Goal: Task Accomplishment & Management: Use online tool/utility

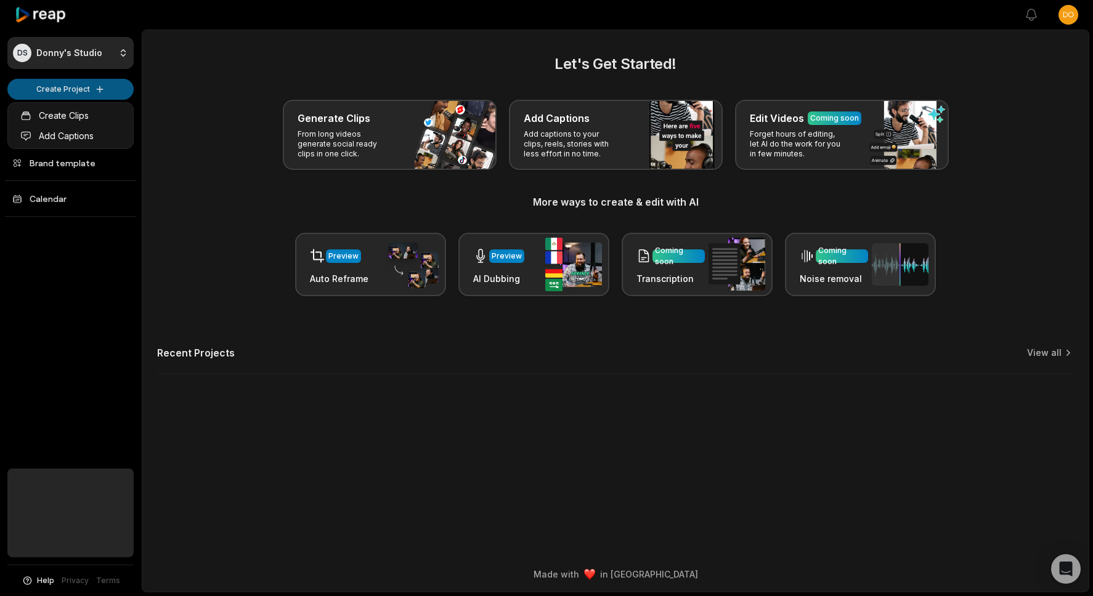
click at [108, 86] on html "DS Donny's Studio Create Project Home Projects Brand template Calendar Help Pri…" at bounding box center [546, 298] width 1093 height 596
click at [98, 89] on html "DS Donny's Studio Create Project Home Projects Brand template Calendar Help Pri…" at bounding box center [546, 298] width 1093 height 596
click at [108, 81] on html "DS Donny's Studio Create Project Home Projects Brand template Calendar Help Pri…" at bounding box center [546, 298] width 1093 height 596
click at [197, 140] on html "DS Donny's Studio Create Project Home Projects Brand template Calendar Help Pri…" at bounding box center [546, 298] width 1093 height 596
click at [76, 93] on html "DS Donny's Studio Create Project Home Projects Brand template Calendar Help Pri…" at bounding box center [546, 298] width 1093 height 596
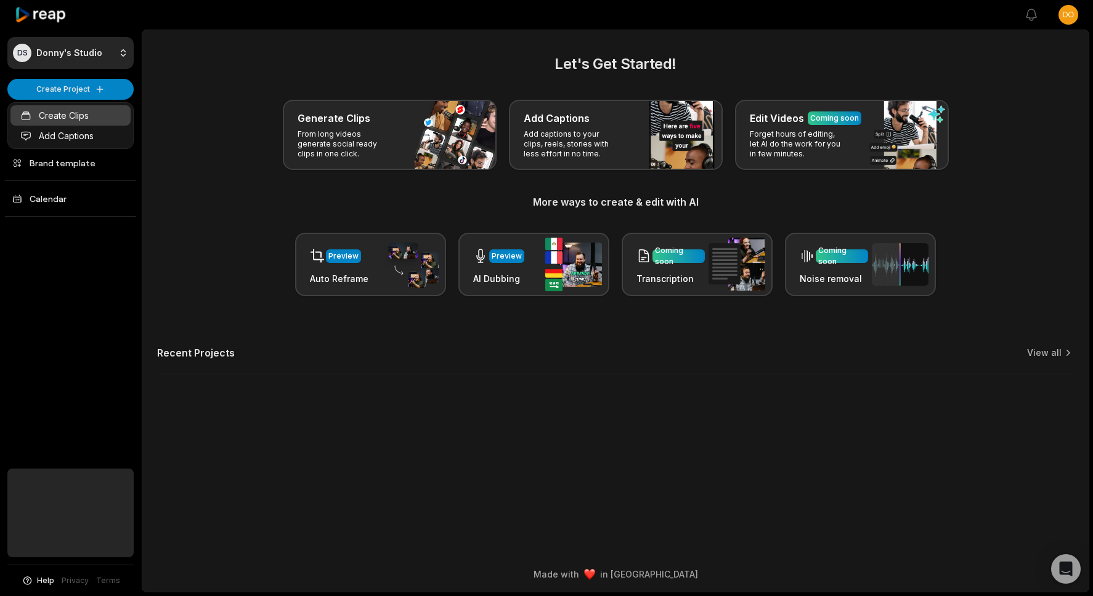
click at [89, 115] on link "Create Clips" at bounding box center [70, 115] width 120 height 20
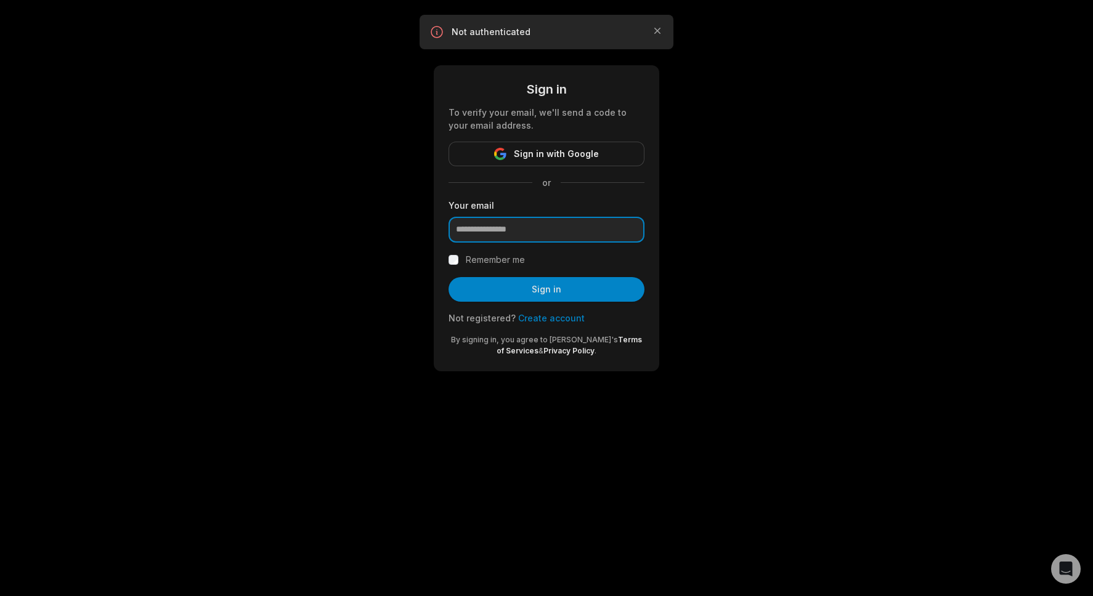
click at [510, 232] on input "email" at bounding box center [547, 230] width 196 height 26
type input "**********"
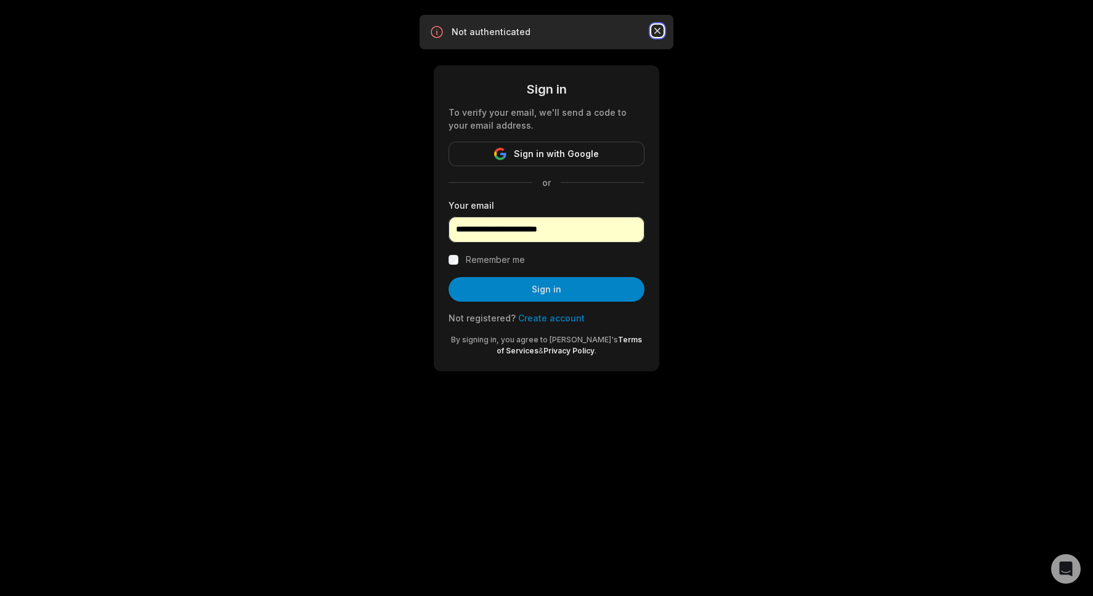
click at [657, 32] on icon "button" at bounding box center [657, 31] width 12 height 12
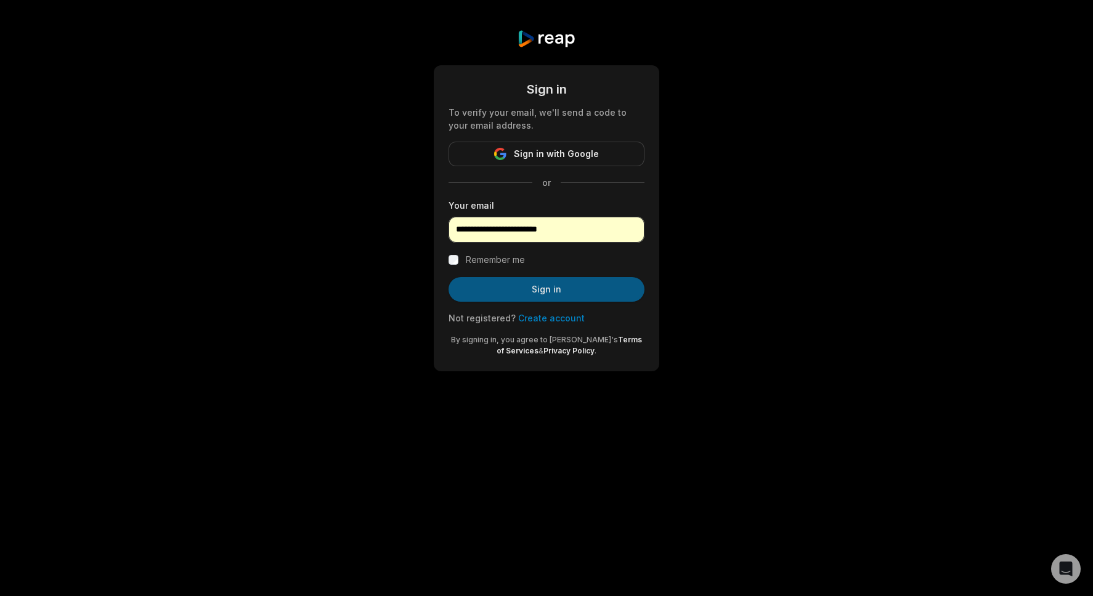
click at [609, 291] on button "Sign in" at bounding box center [547, 289] width 196 height 25
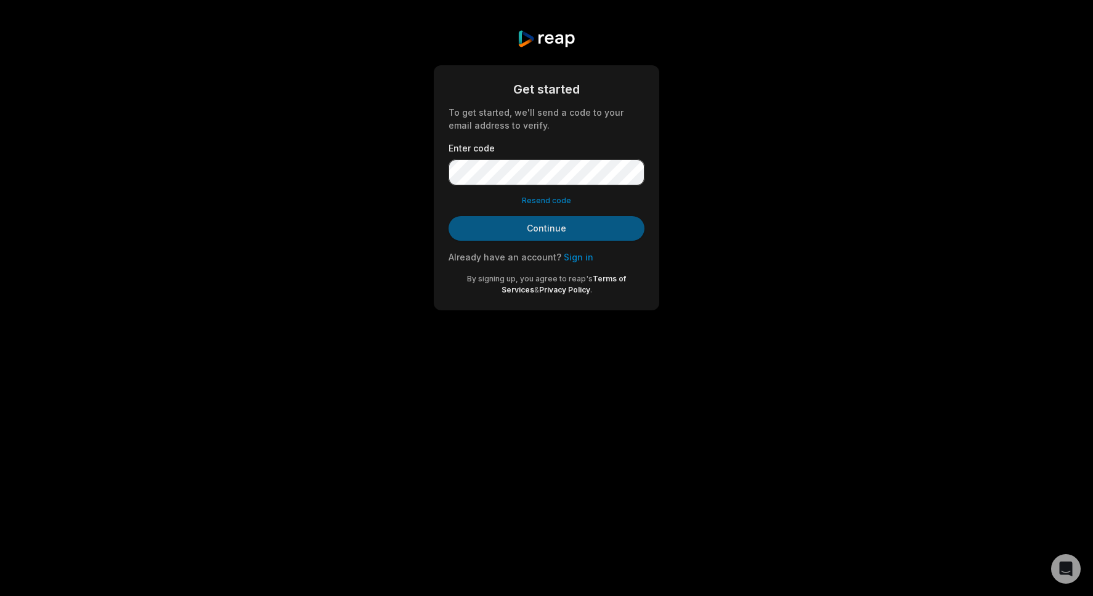
click at [598, 224] on button "Continue" at bounding box center [547, 228] width 196 height 25
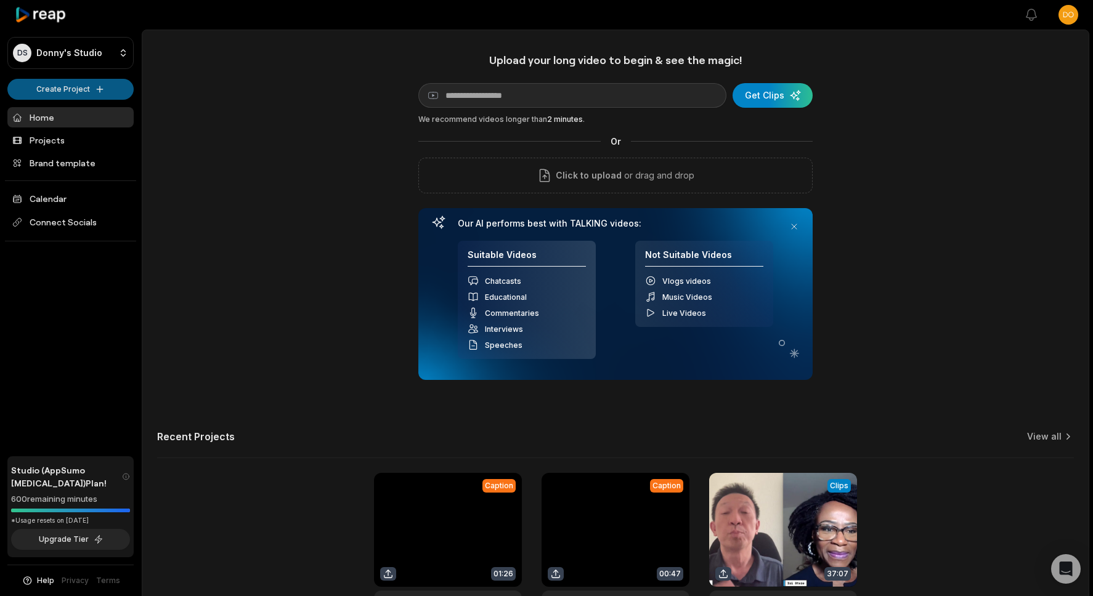
click at [91, 88] on html "DS [PERSON_NAME]'s Studio Create Project Home Projects Brand template Calendar …" at bounding box center [546, 298] width 1093 height 596
click at [101, 118] on link "Create Clips" at bounding box center [70, 115] width 120 height 20
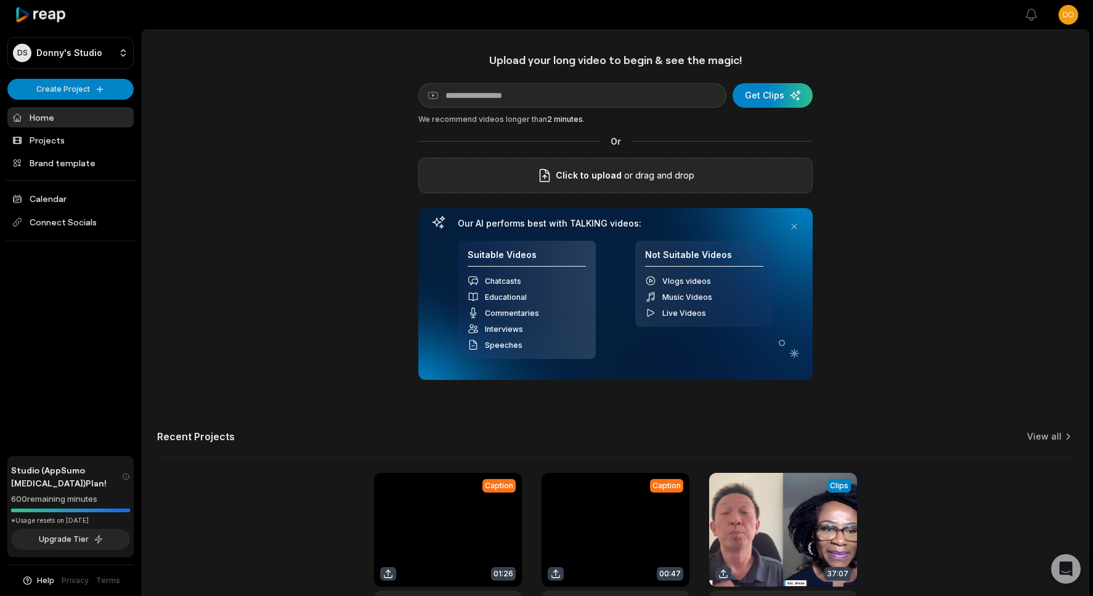
click at [624, 181] on p "or drag and drop" at bounding box center [658, 175] width 73 height 15
click at [678, 171] on p "or drag and drop" at bounding box center [658, 175] width 73 height 15
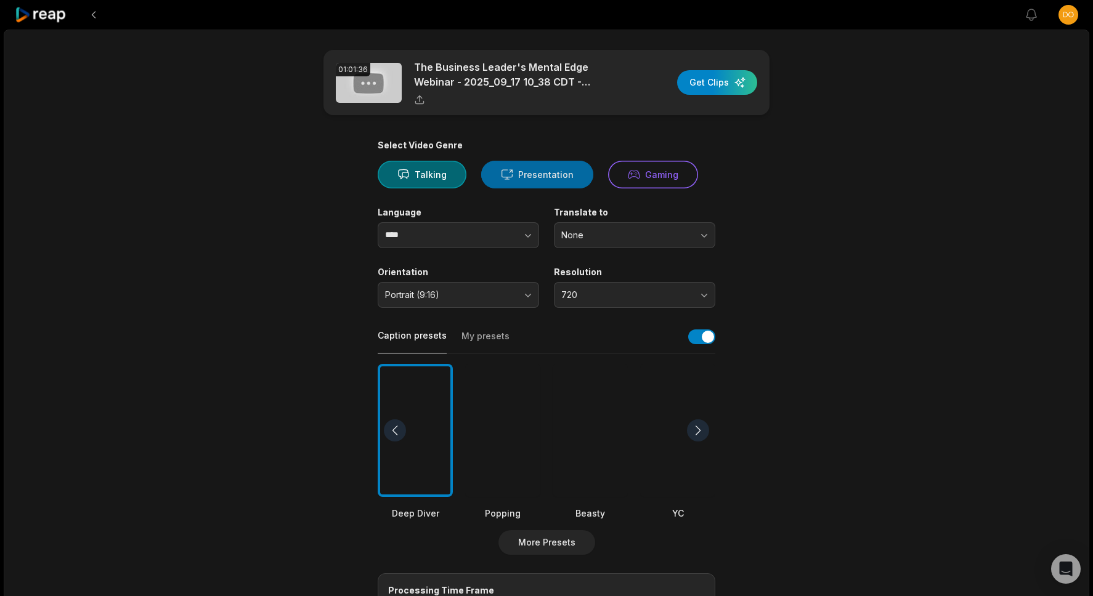
click at [550, 172] on button "Presentation" at bounding box center [537, 175] width 112 height 28
click at [497, 296] on span "Portrait (9:16)" at bounding box center [449, 295] width 129 height 11
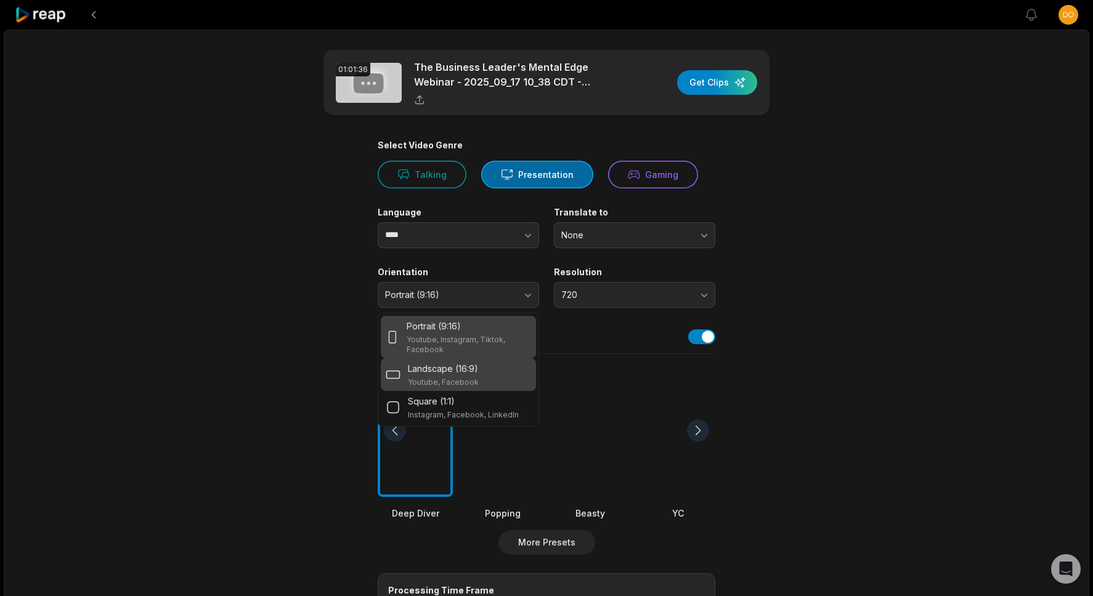
click at [478, 374] on div "Landscape (16:9) Youtube, Facebook" at bounding box center [458, 374] width 145 height 25
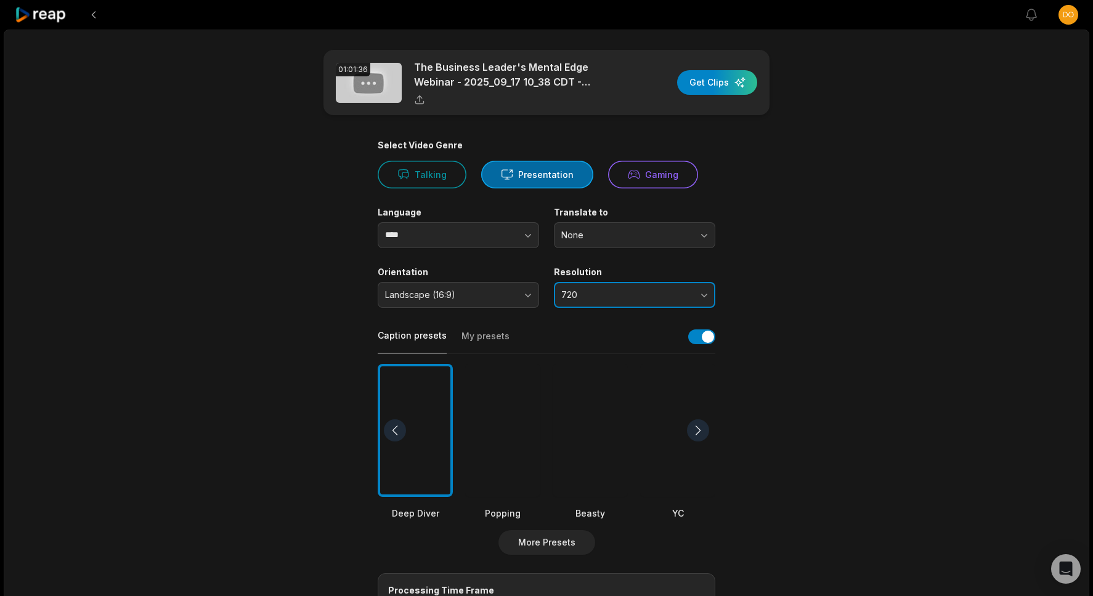
click at [625, 295] on span "720" at bounding box center [625, 295] width 129 height 11
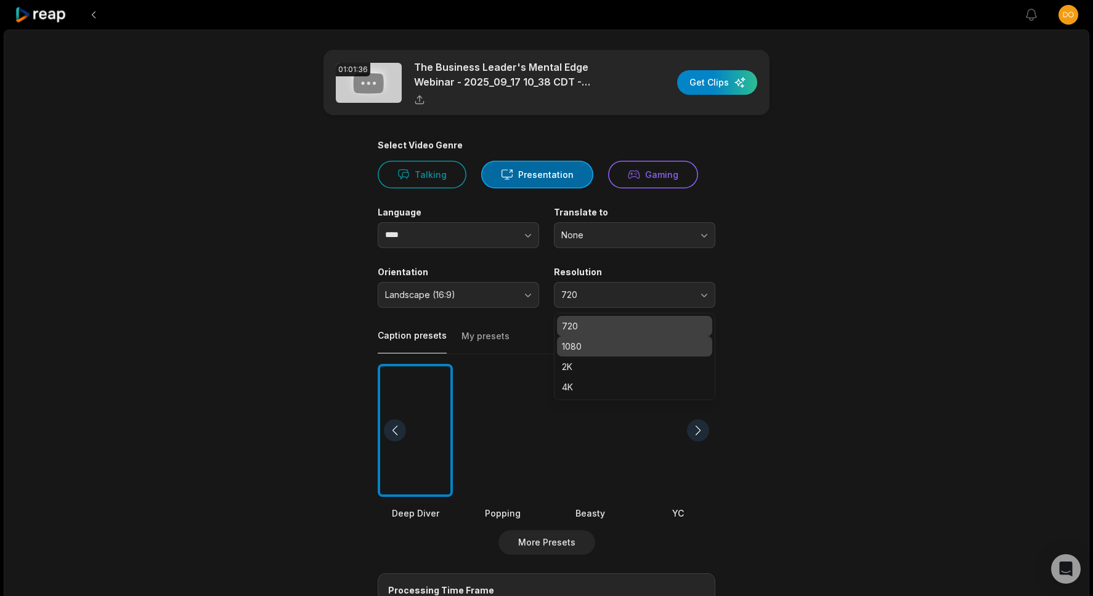
click at [625, 343] on p "1080" at bounding box center [634, 346] width 145 height 13
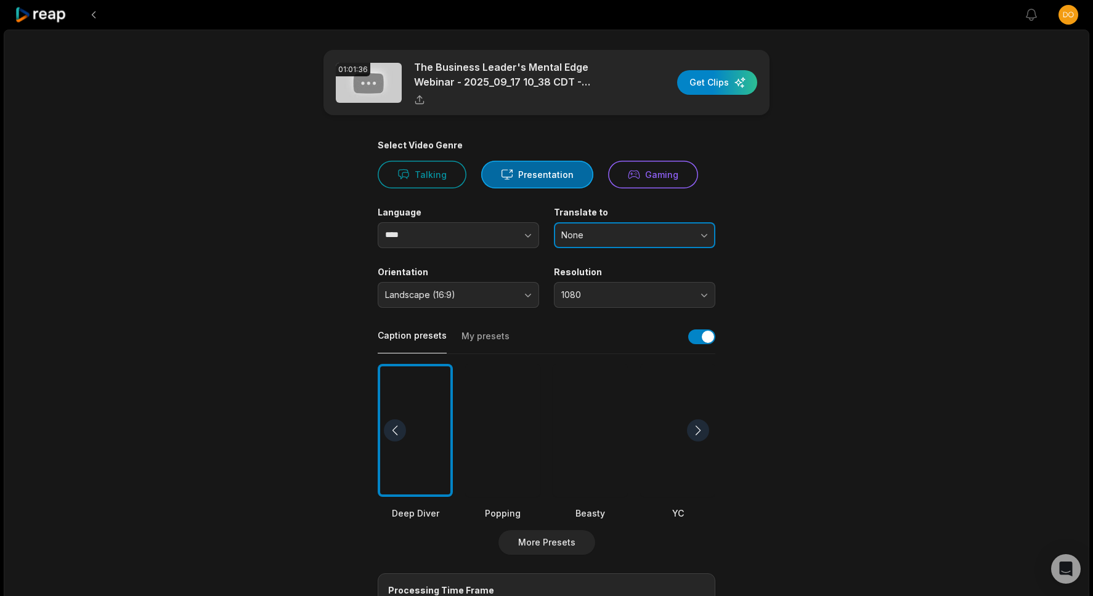
click at [671, 235] on span "None" at bounding box center [625, 235] width 129 height 11
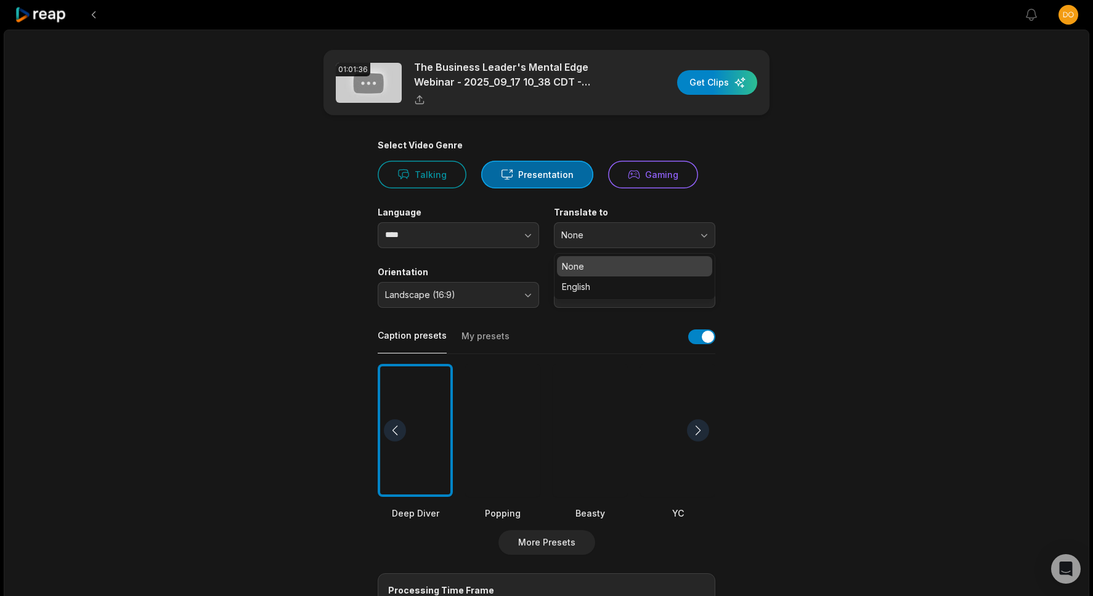
click at [818, 187] on main "01:01:36 The Business Leader's Mental Edge Webinar - 2025_09_17 10_38 CDT - Rec…" at bounding box center [546, 427] width 596 height 755
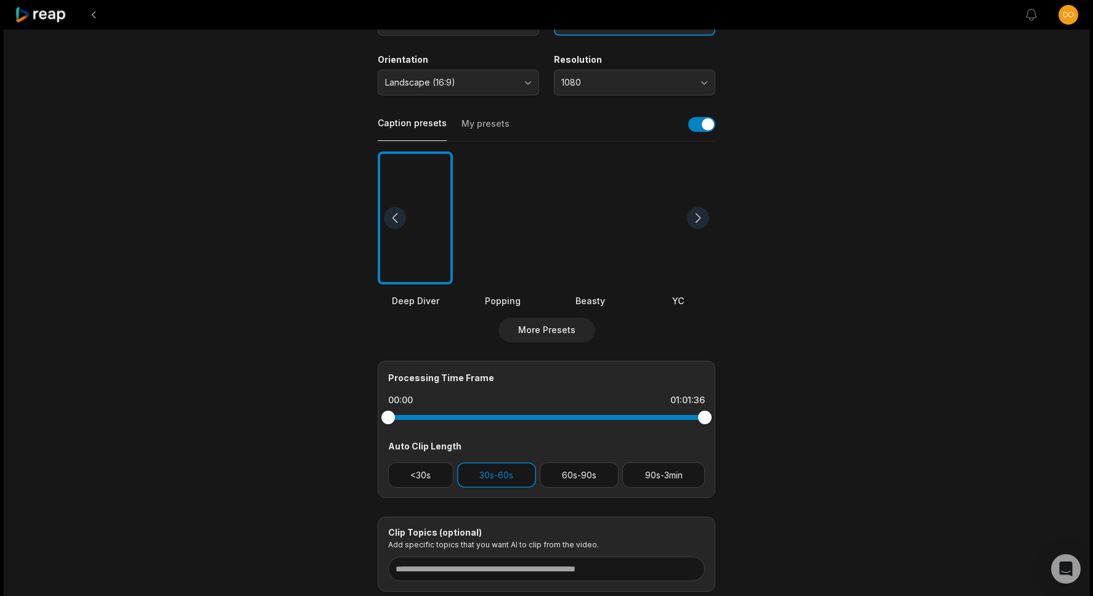
scroll to position [297, 0]
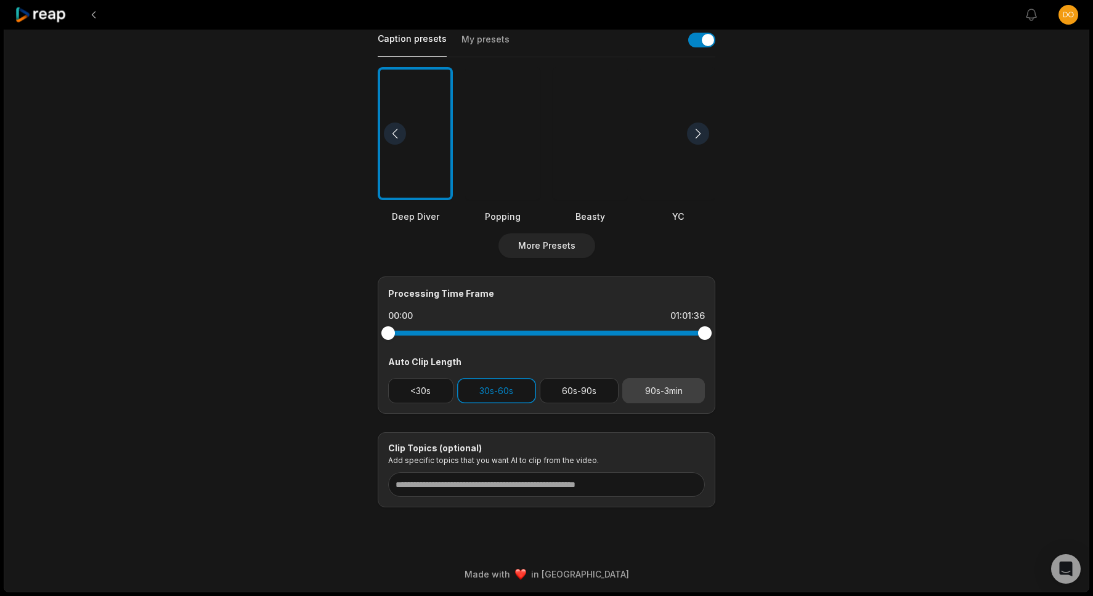
click at [673, 396] on button "90s-3min" at bounding box center [663, 390] width 83 height 25
click at [564, 396] on button "60s-90s" at bounding box center [579, 390] width 79 height 25
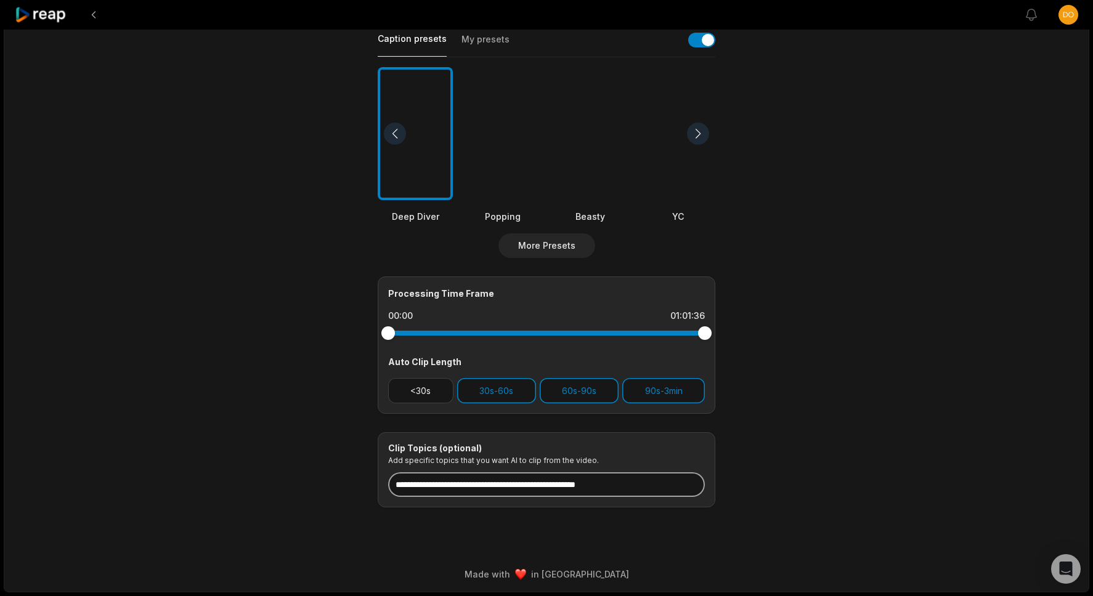
click at [646, 491] on input at bounding box center [546, 485] width 317 height 25
type input "**********"
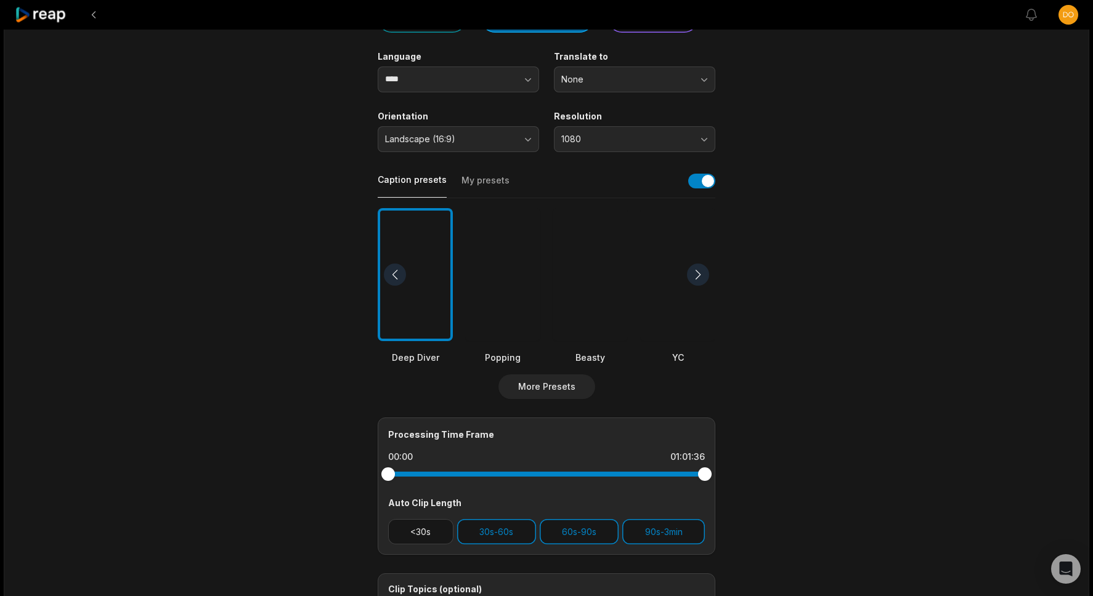
scroll to position [0, 0]
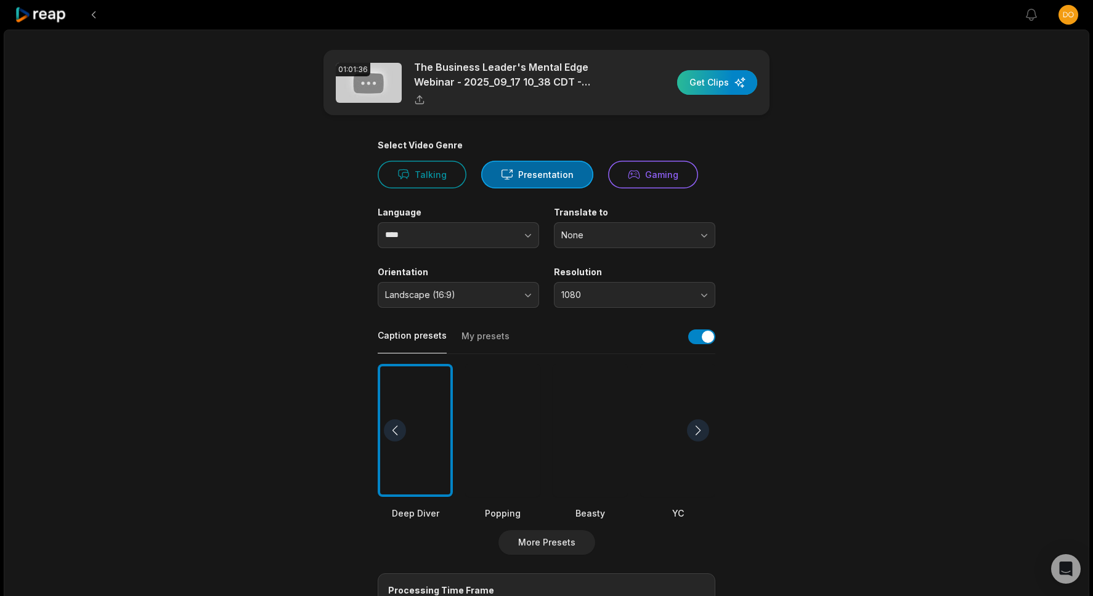
click at [738, 83] on div "button" at bounding box center [717, 82] width 80 height 25
